Goal: Information Seeking & Learning: Learn about a topic

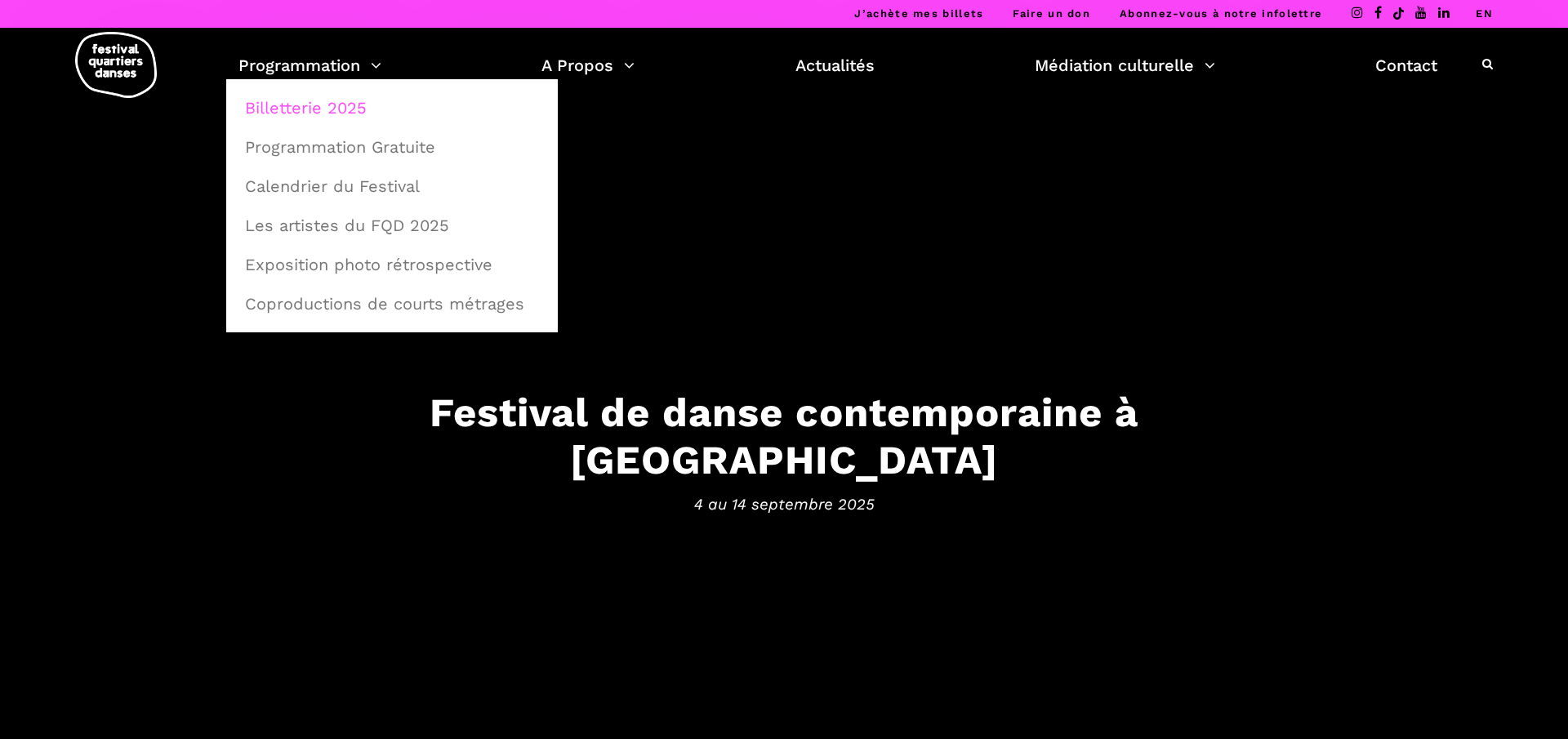
click at [306, 120] on link "Billetterie 2025" at bounding box center [392, 108] width 313 height 38
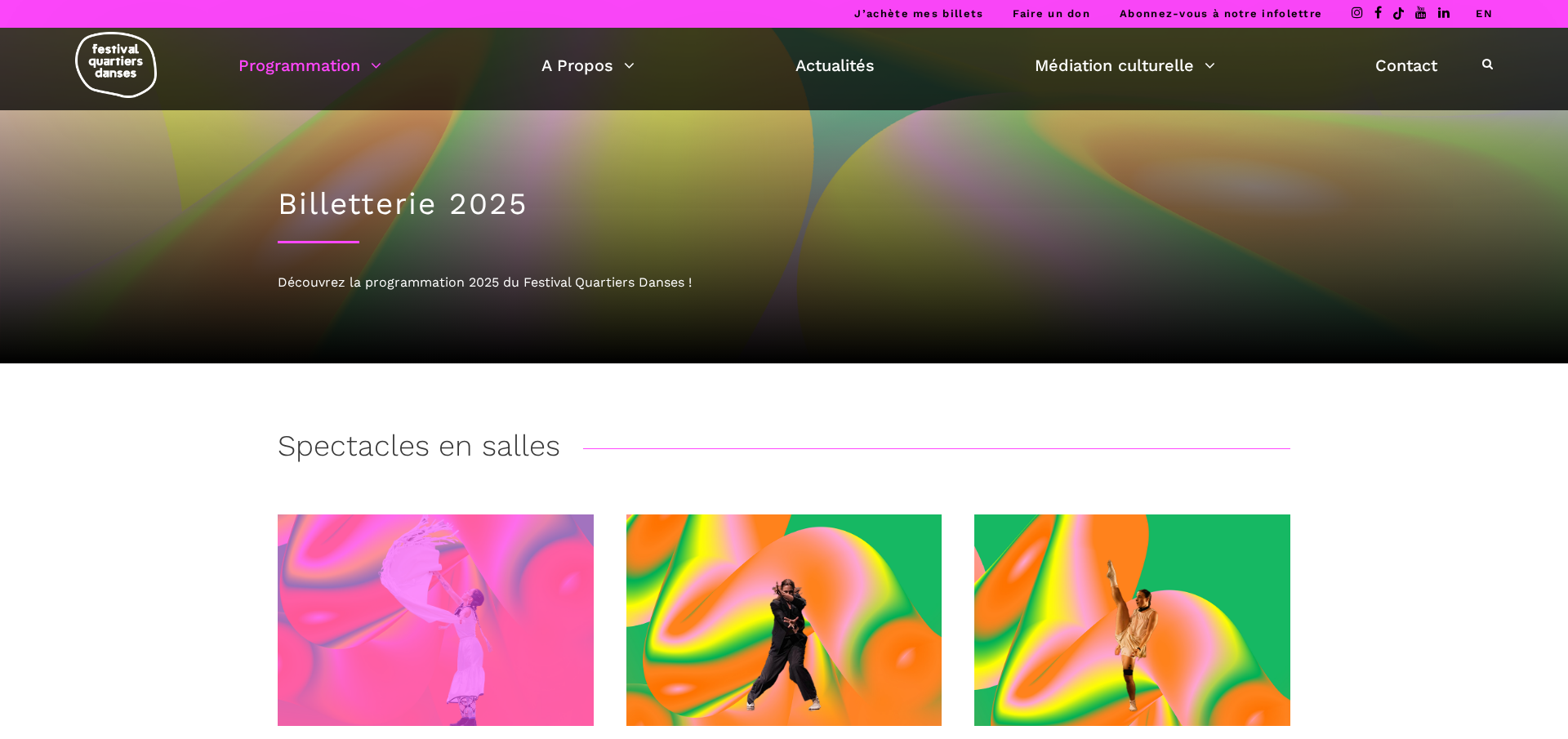
click at [466, 623] on span at bounding box center [435, 620] width 316 height 211
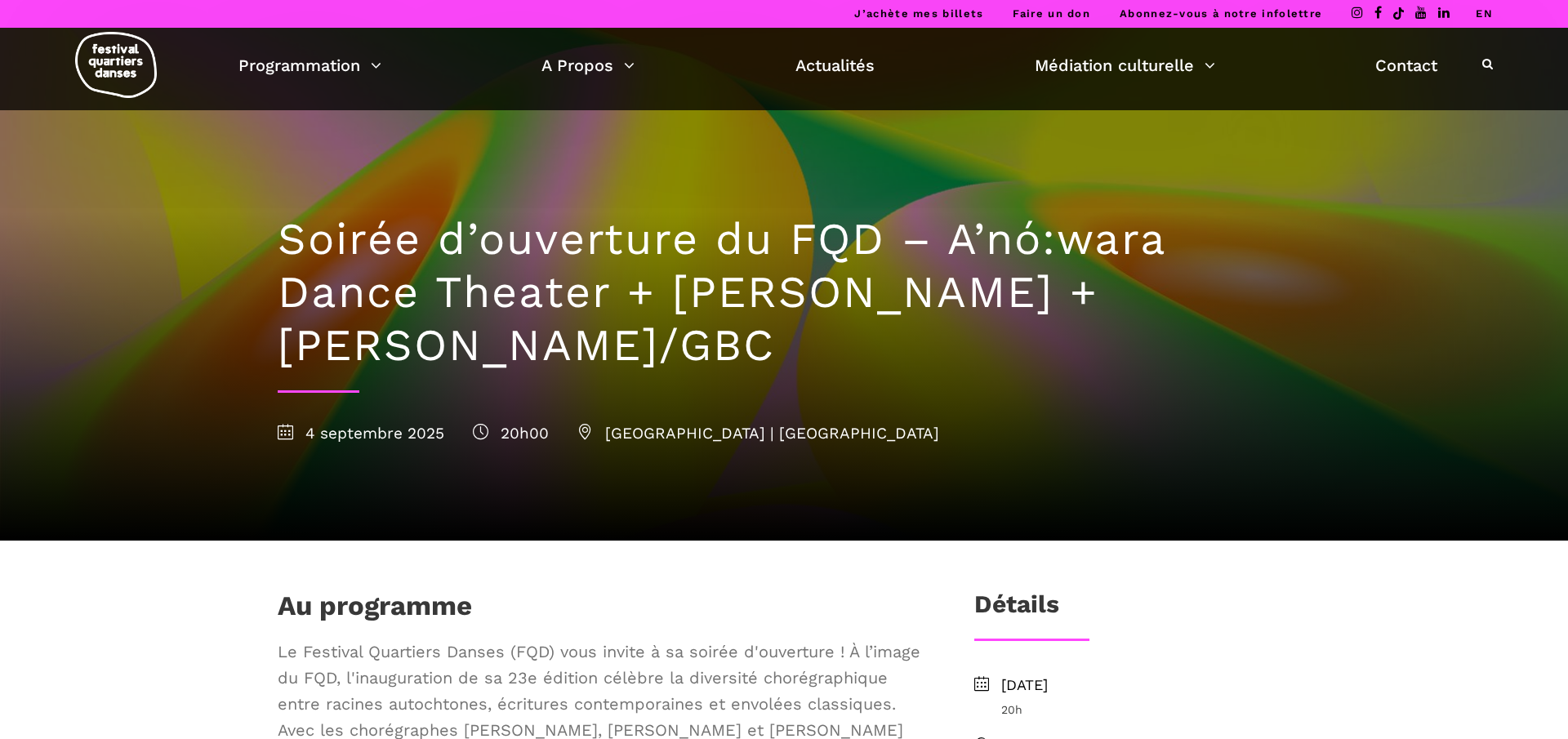
click at [858, 85] on div "Programmation Billetterie 2025 Programmation Gratuite Calendrier du Festival Le…" at bounding box center [784, 68] width 1544 height 83
click at [846, 76] on link "Actualités" at bounding box center [835, 65] width 79 height 28
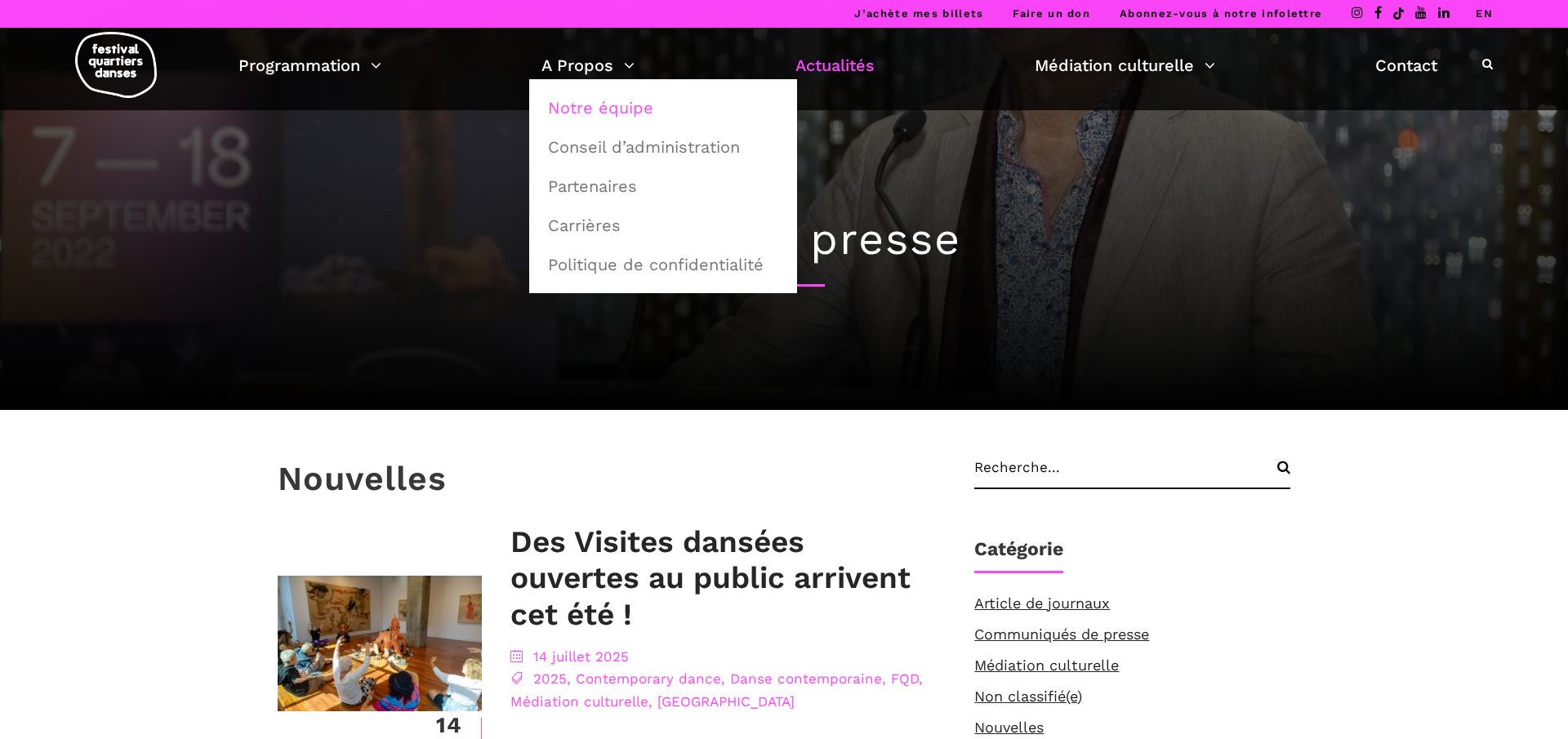
click at [611, 98] on link "Notre équipe" at bounding box center [662, 108] width 250 height 38
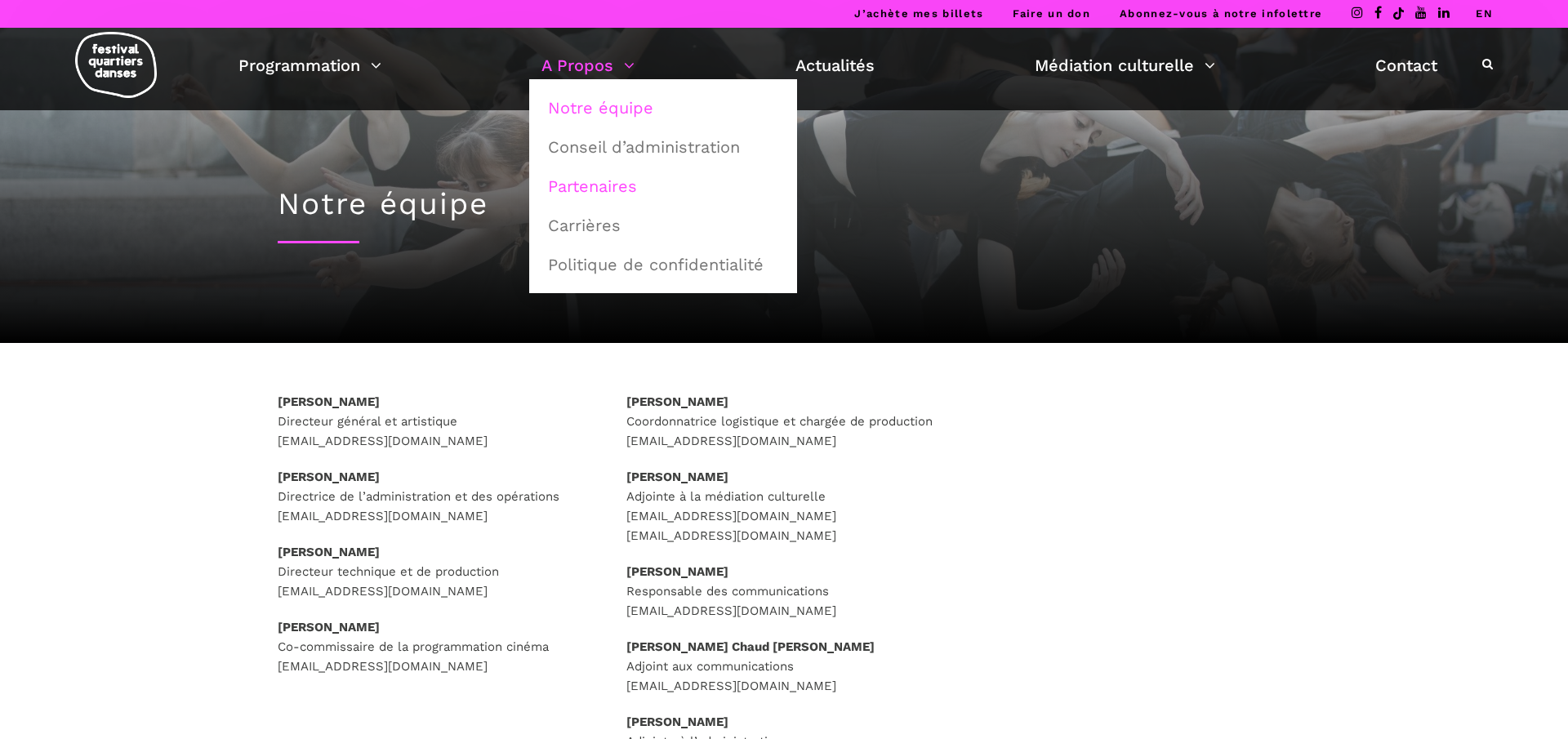
click at [614, 190] on link "Partenaires" at bounding box center [662, 185] width 250 height 38
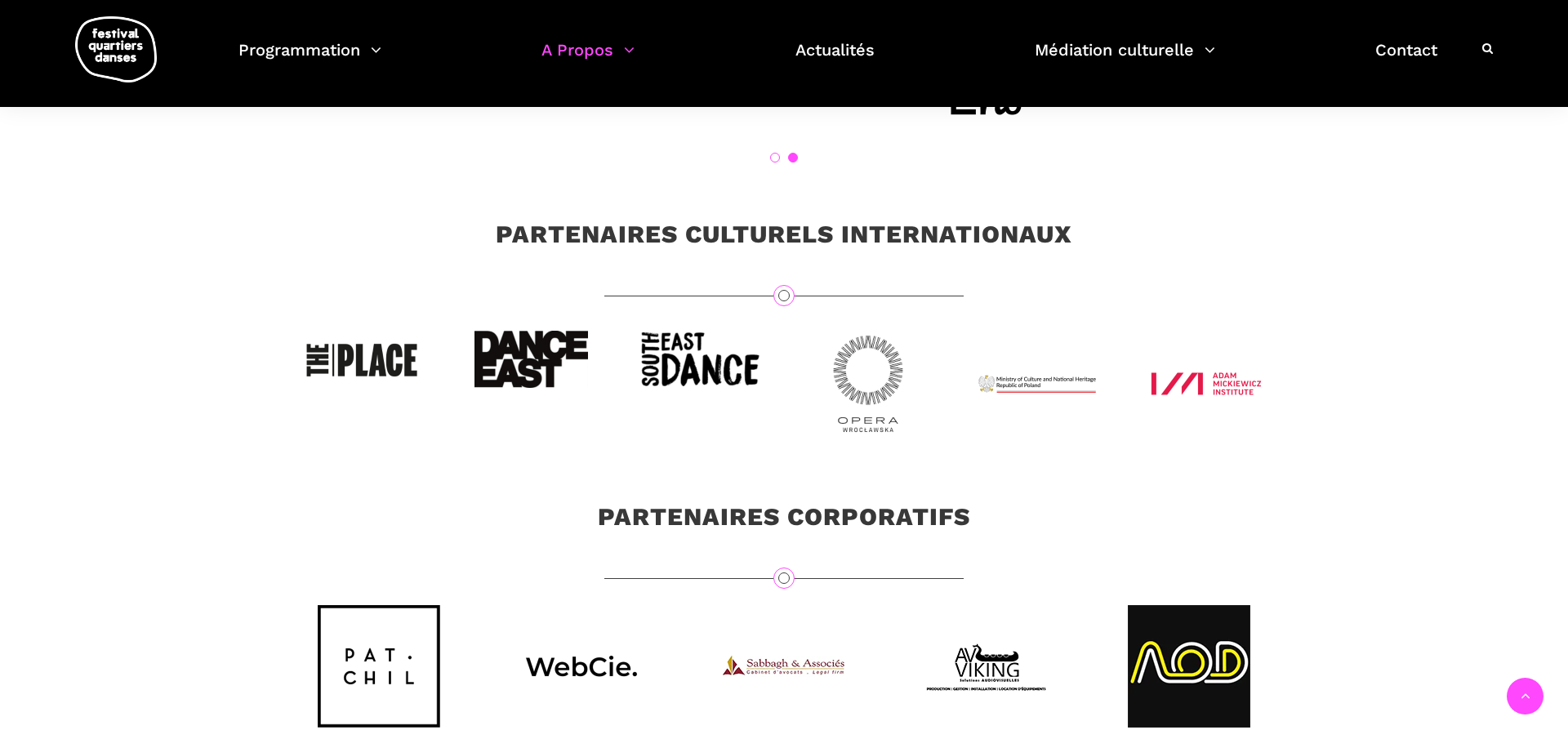
scroll to position [5023, 0]
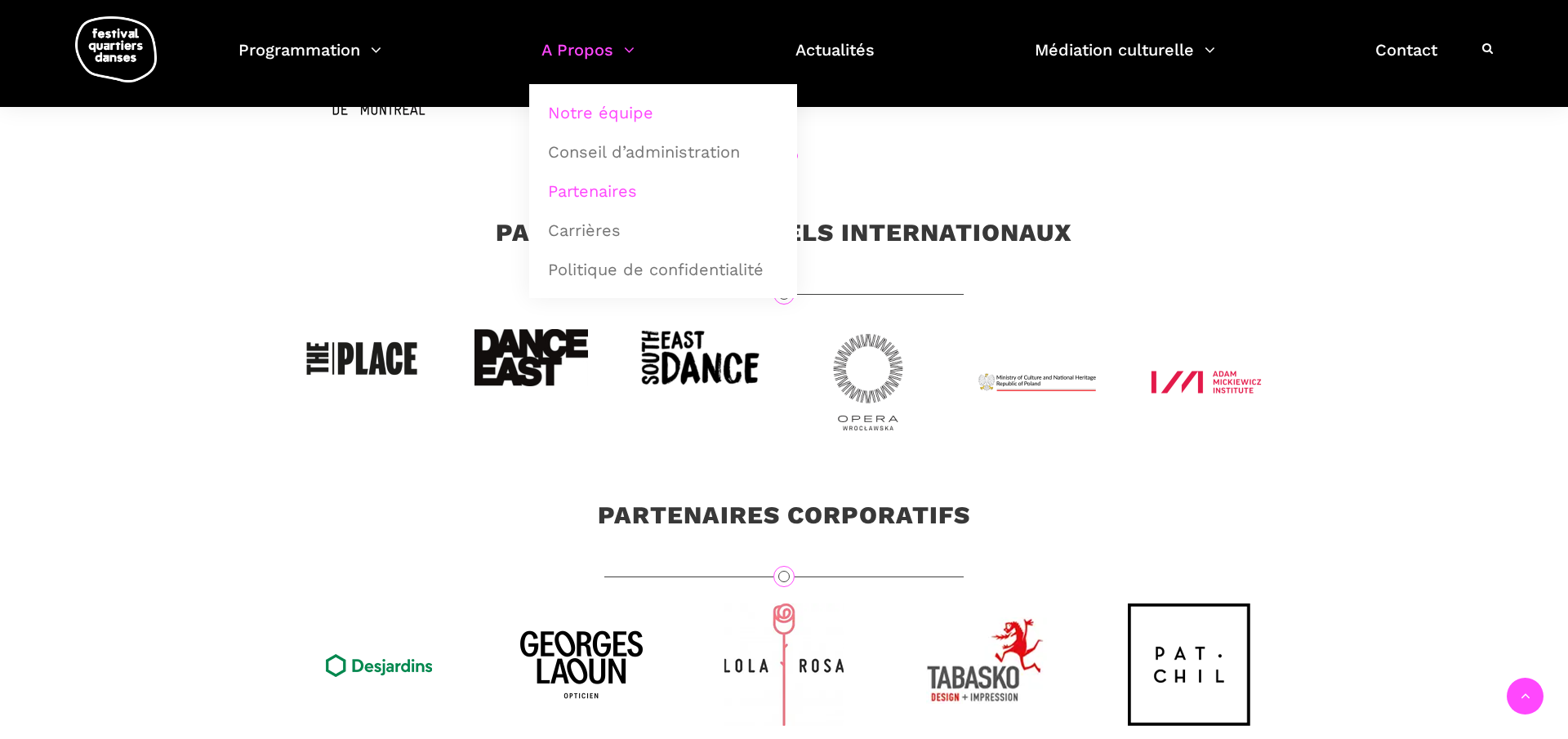
click at [621, 105] on link "Notre équipe" at bounding box center [662, 112] width 250 height 38
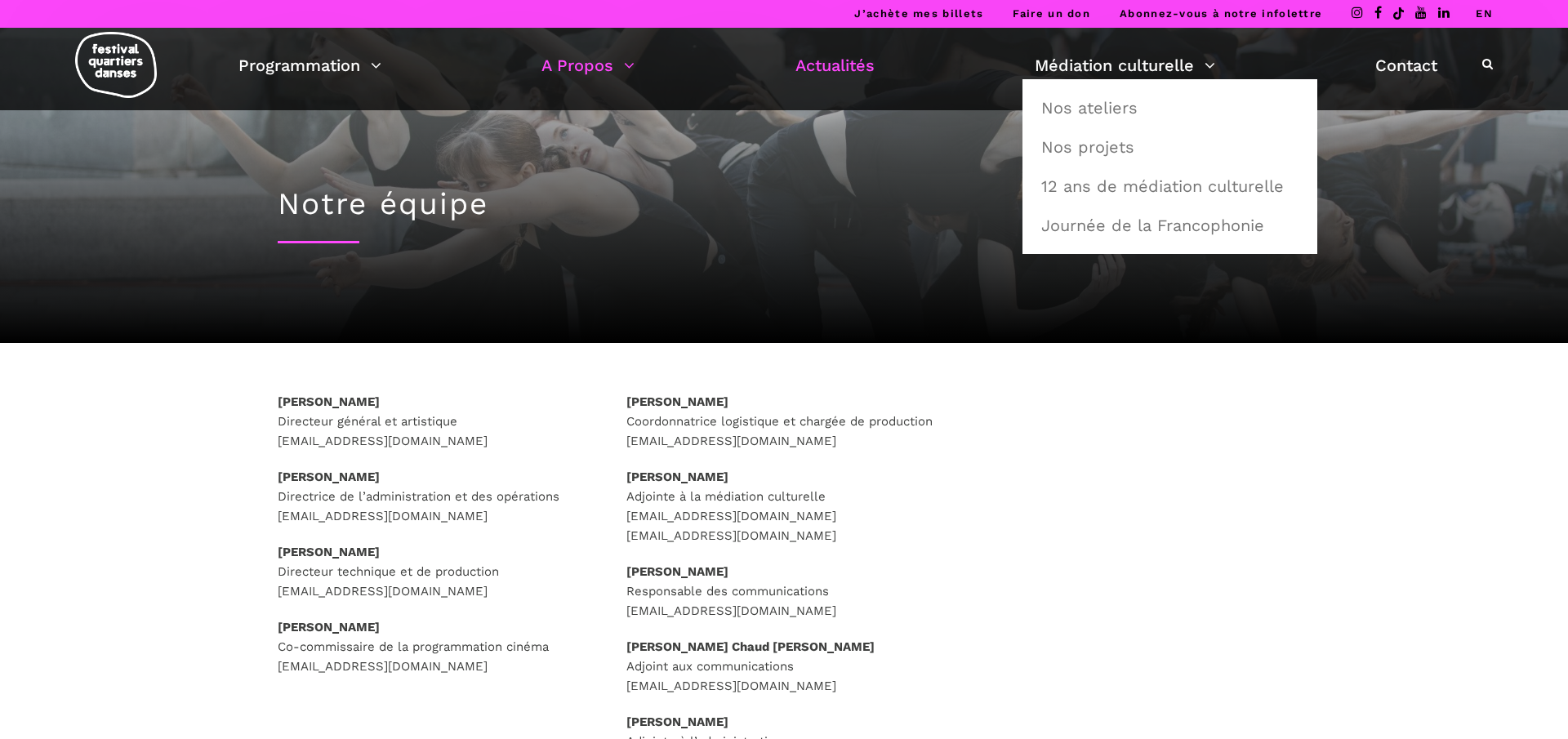
click at [845, 68] on link "Actualités" at bounding box center [835, 65] width 79 height 28
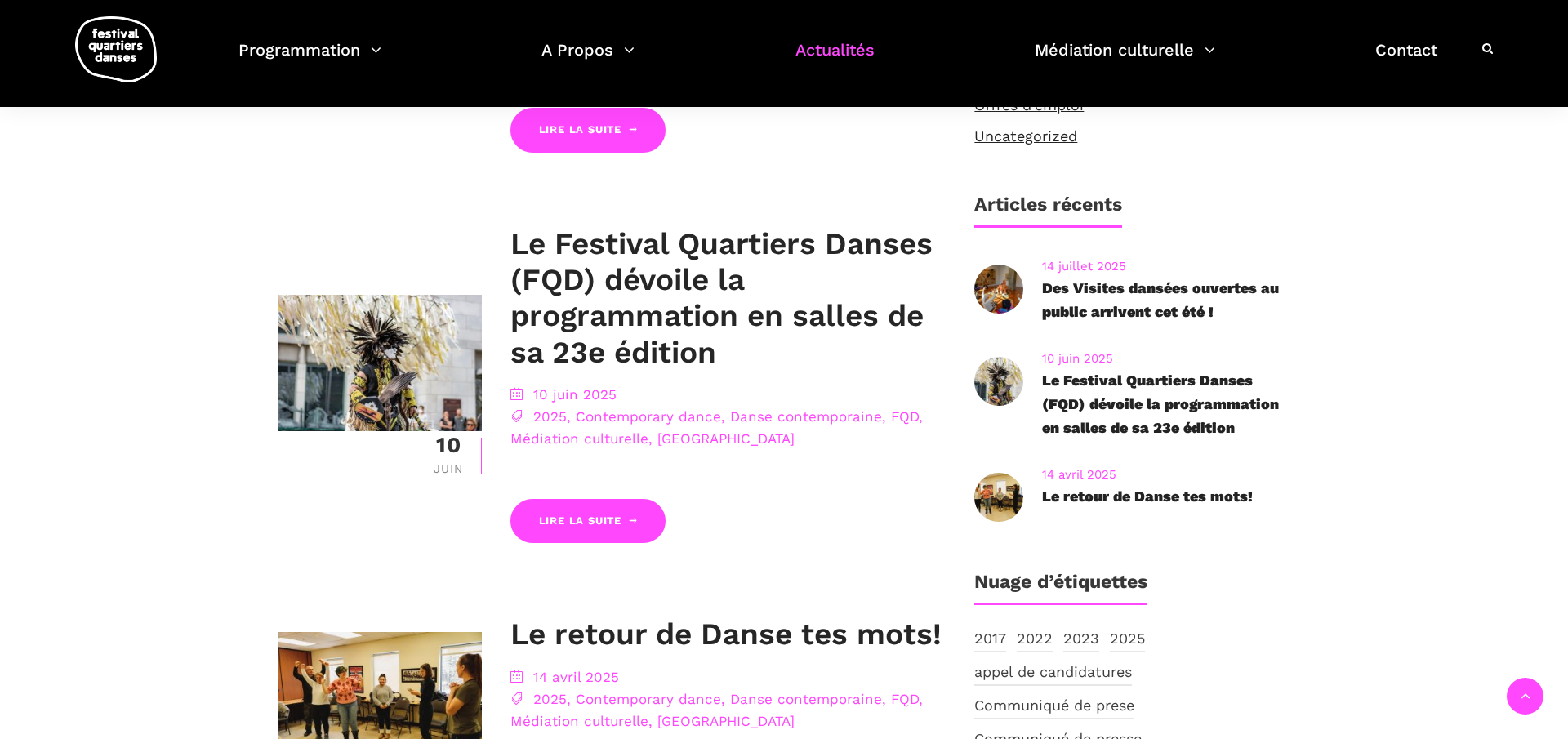
scroll to position [657, 0]
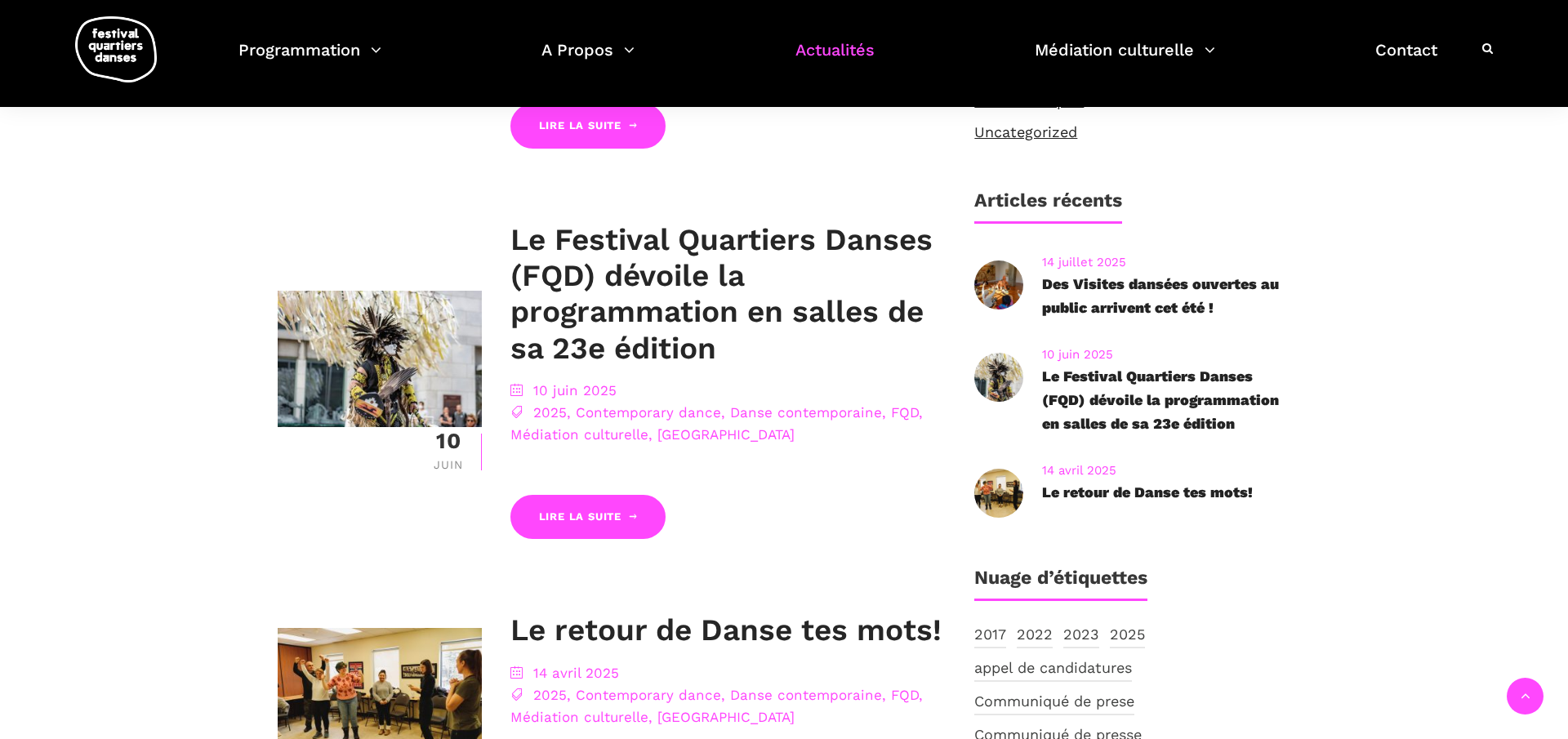
click at [700, 414] on link "Contemporary dance" at bounding box center [648, 413] width 145 height 17
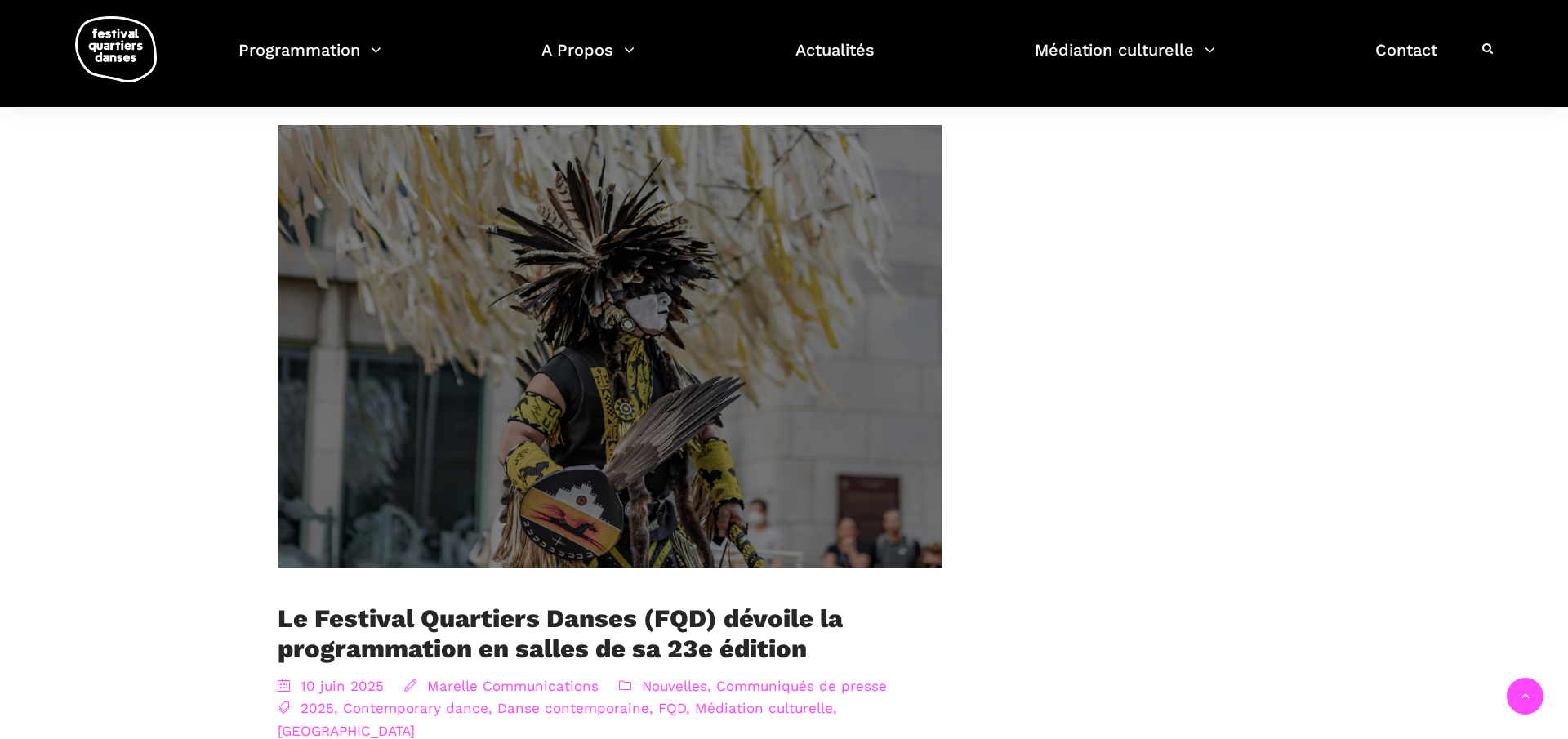
scroll to position [1079, 0]
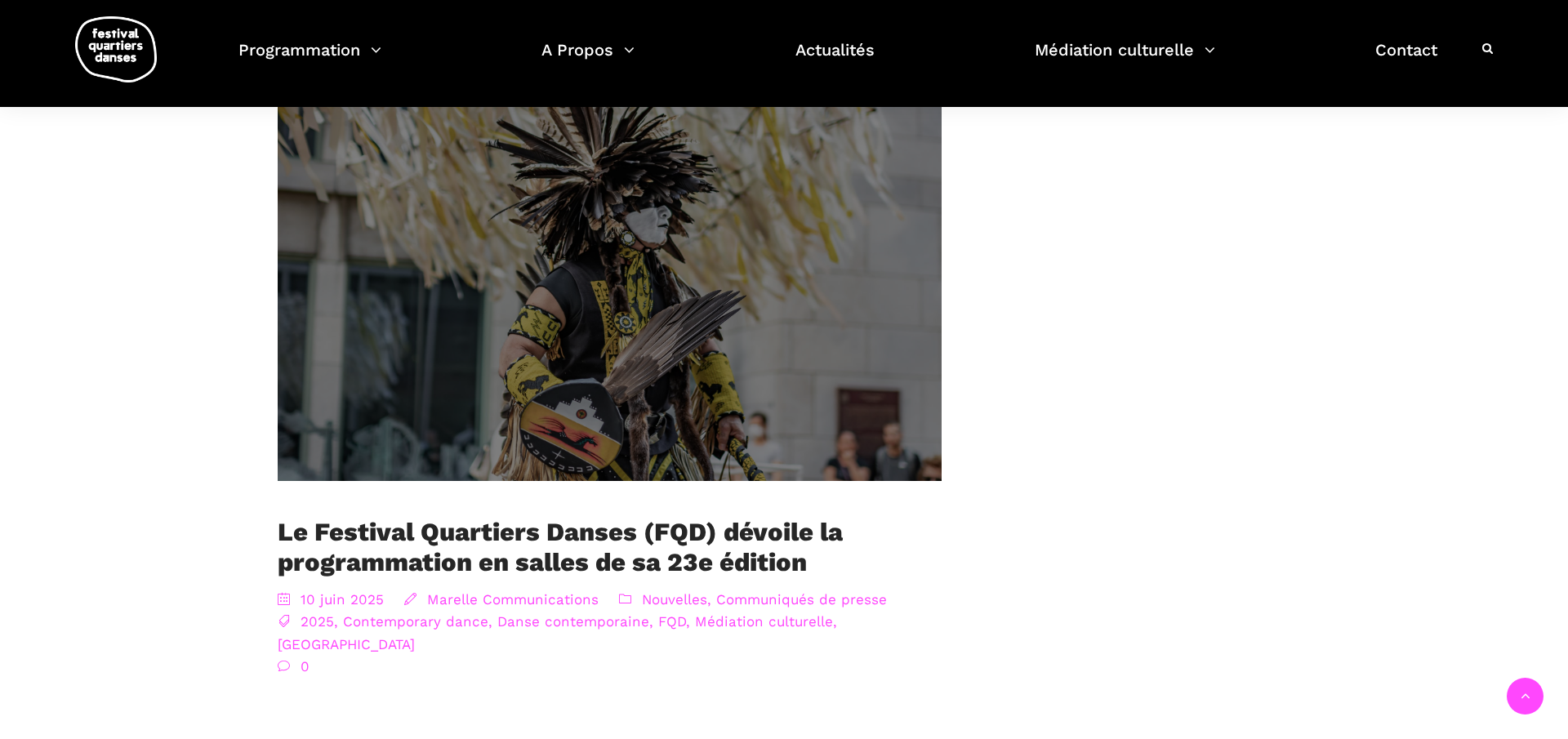
click at [471, 517] on link "Le Festival Quartiers Danses (FQD) dévoile la programmation en salles de sa 23e…" at bounding box center [560, 547] width 565 height 60
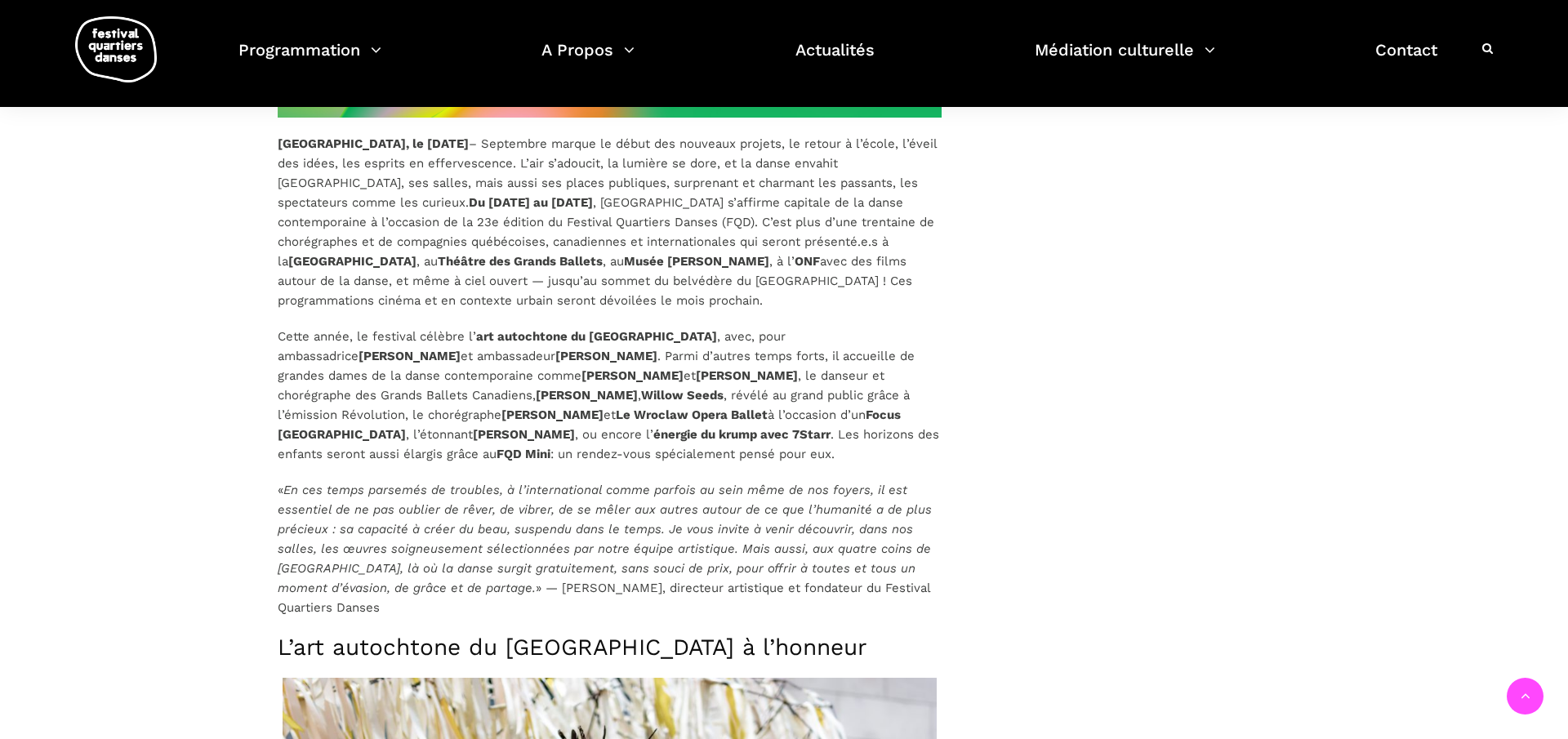
scroll to position [1082, 0]
